Goal: Check status

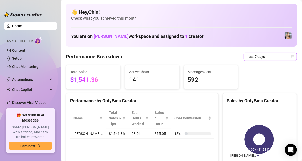
click at [291, 58] on div "Last 7 days" at bounding box center [270, 57] width 53 height 8
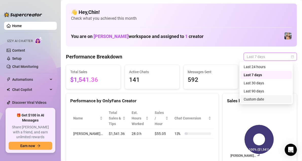
click at [262, 98] on div "Custom date" at bounding box center [266, 100] width 45 height 6
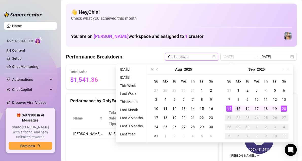
type input "2025-09-15"
click at [237, 107] on div "15" at bounding box center [239, 109] width 6 height 6
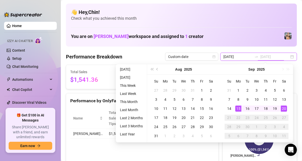
type input "2025-09-20"
click at [284, 108] on div "20" at bounding box center [284, 109] width 6 height 6
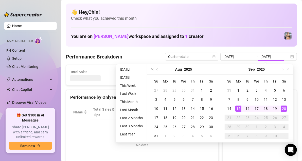
type input "2025-09-15"
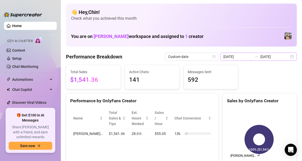
click at [290, 57] on div "2025-09-15 2025-09-20" at bounding box center [259, 57] width 77 height 8
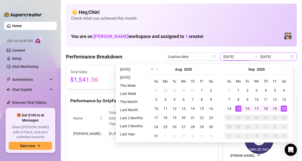
type input "2025-09-15"
click at [240, 109] on div "15" at bounding box center [239, 109] width 6 height 6
type input "2025-09-20"
click at [285, 109] on div "20" at bounding box center [284, 109] width 6 height 6
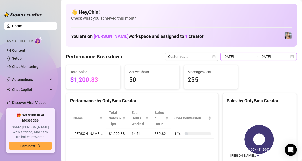
click at [288, 57] on div "2025-09-15 2025-09-20" at bounding box center [259, 57] width 77 height 8
click at [287, 57] on div "2025-09-15 2025-09-20" at bounding box center [259, 57] width 77 height 8
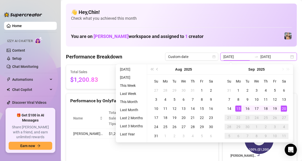
type input "2025-09-15"
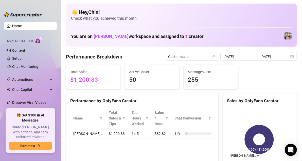
click at [89, 156] on div "Performance by OnlyFans Creator Name Total Sales & Tips Est. Hours Worked Sales…" at bounding box center [142, 134] width 153 height 83
